Goal: Check status

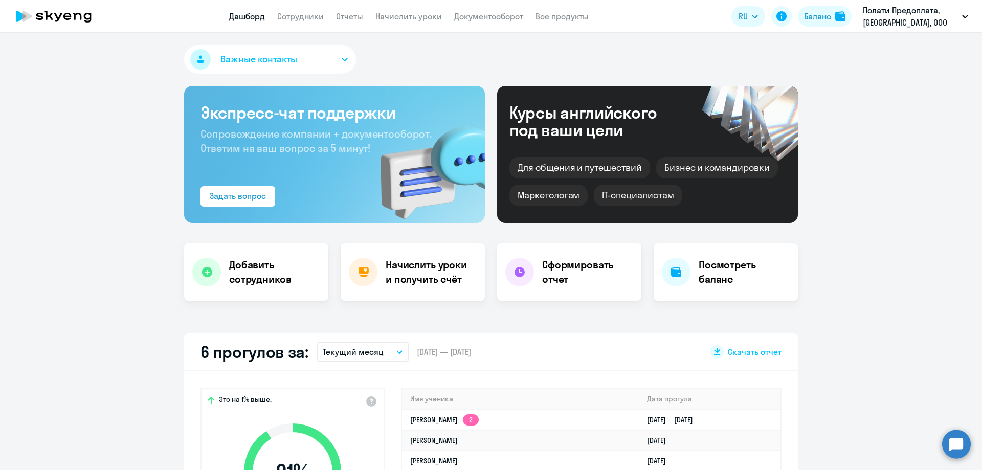
select select "30"
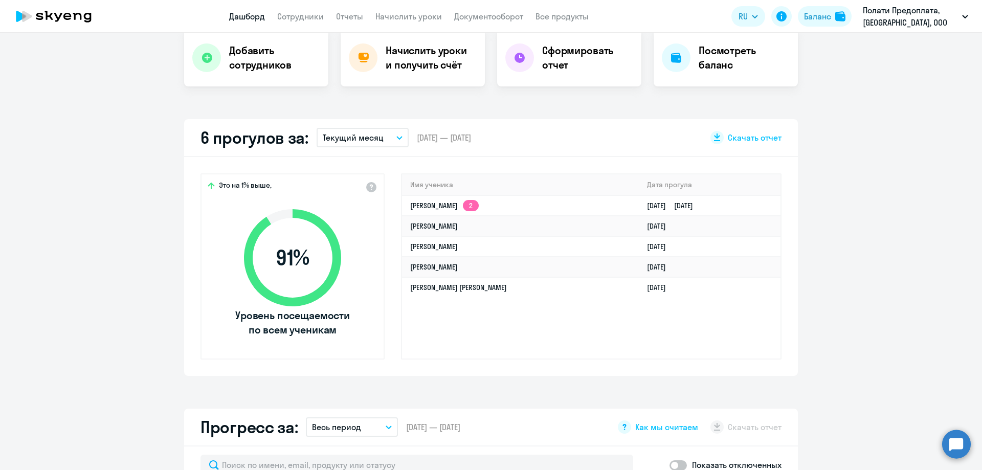
scroll to position [256, 0]
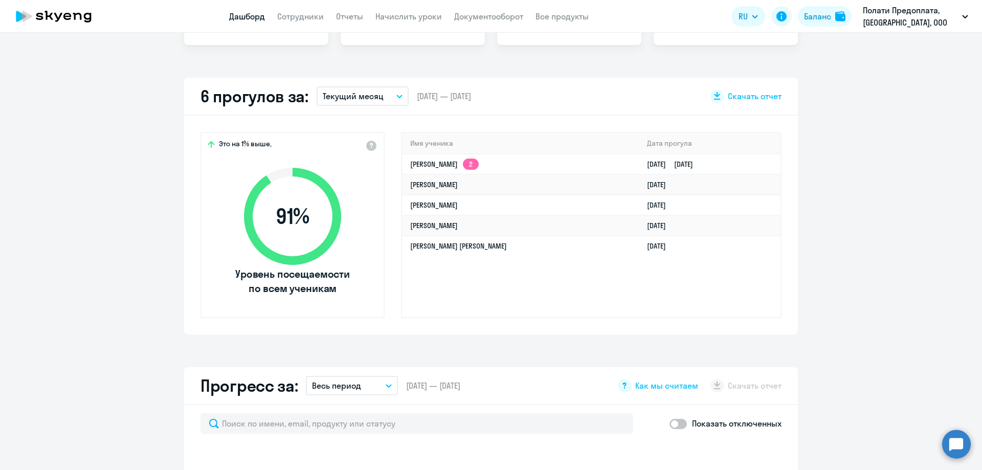
select select "30"
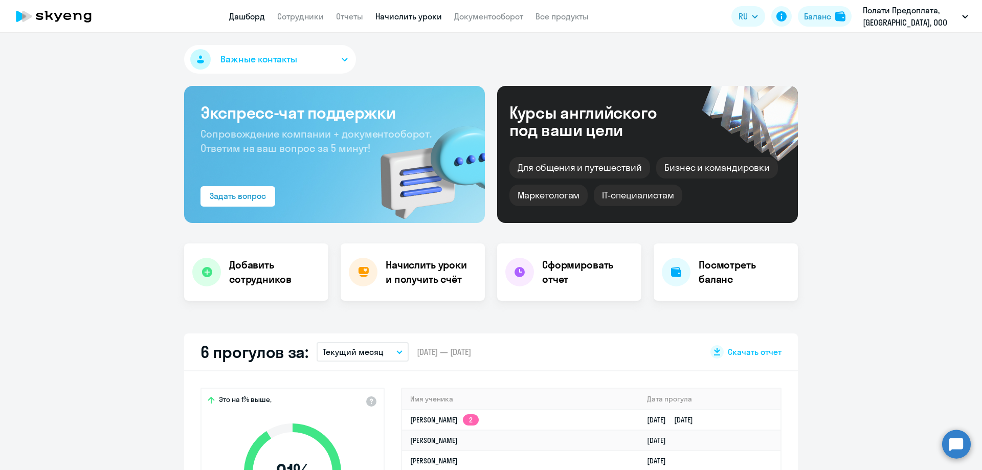
select select "30"
